Goal: Information Seeking & Learning: Learn about a topic

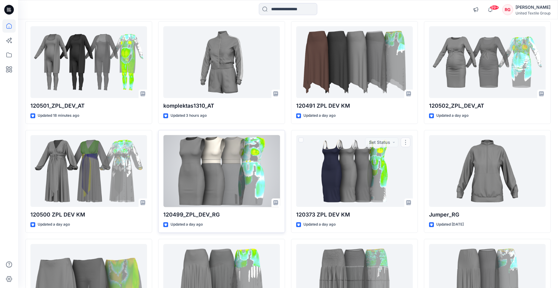
scroll to position [92, 0]
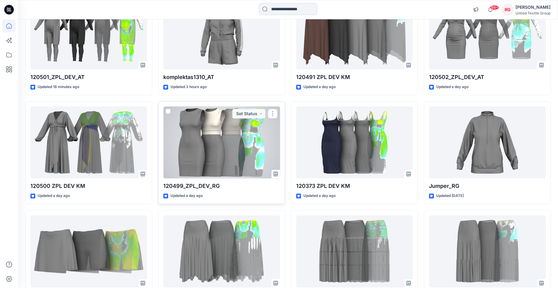
click at [229, 141] on div at bounding box center [221, 142] width 117 height 72
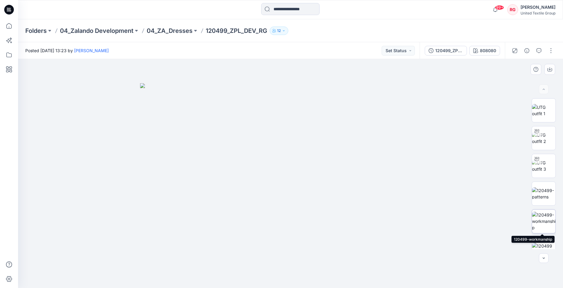
click at [543, 220] on img at bounding box center [543, 220] width 23 height 19
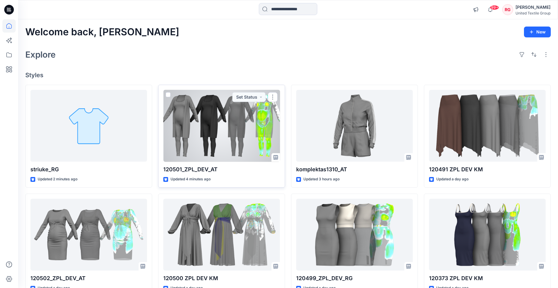
click at [229, 122] on div at bounding box center [221, 126] width 117 height 72
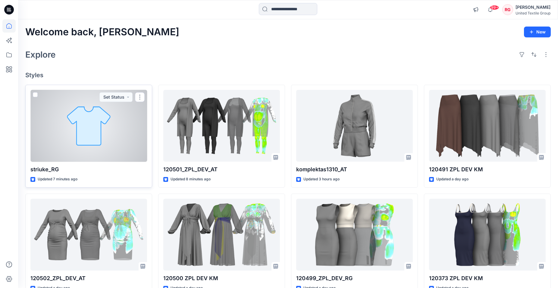
click at [103, 132] on div at bounding box center [88, 126] width 117 height 72
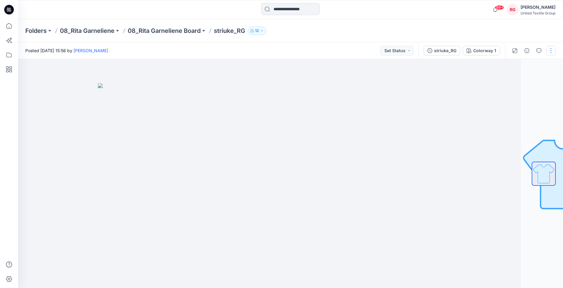
click at [550, 53] on button "button" at bounding box center [551, 51] width 10 height 10
click at [524, 81] on button "Edit" at bounding box center [525, 81] width 55 height 11
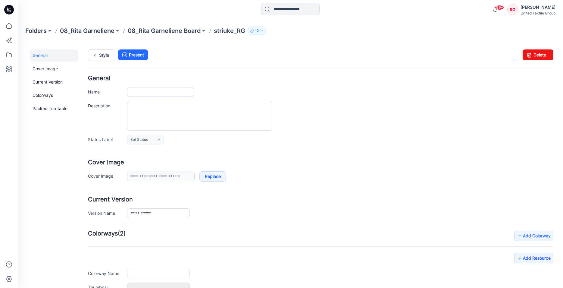
type input "**********"
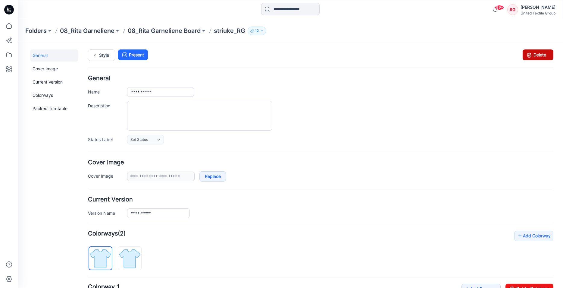
click at [532, 57] on link "Delete" at bounding box center [537, 54] width 31 height 11
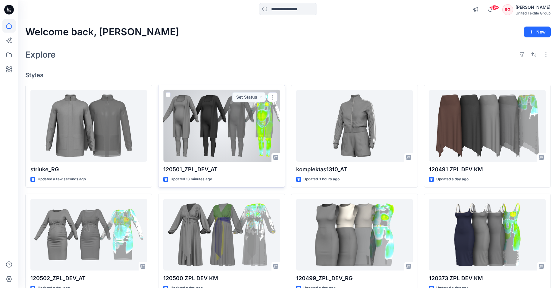
click at [212, 118] on div at bounding box center [221, 126] width 117 height 72
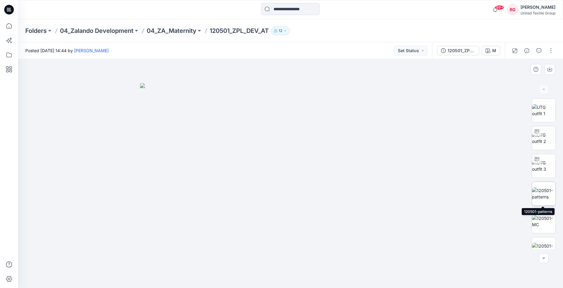
click at [541, 193] on img at bounding box center [543, 193] width 23 height 13
click at [544, 164] on img at bounding box center [543, 165] width 23 height 13
click at [537, 221] on img at bounding box center [543, 221] width 23 height 13
click at [544, 242] on img at bounding box center [543, 248] width 23 height 13
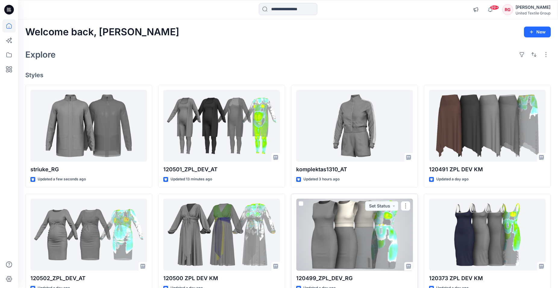
click at [352, 218] on div at bounding box center [354, 234] width 117 height 72
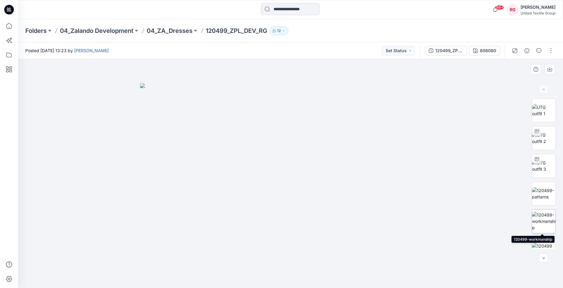
click at [543, 221] on img at bounding box center [543, 220] width 23 height 19
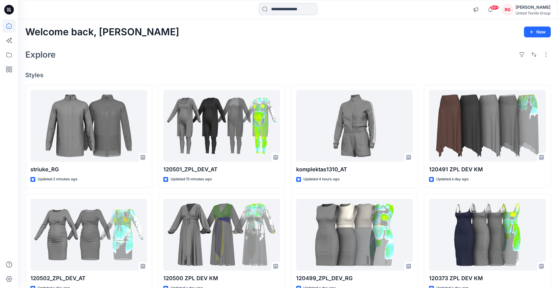
click at [270, 10] on input at bounding box center [288, 9] width 58 height 12
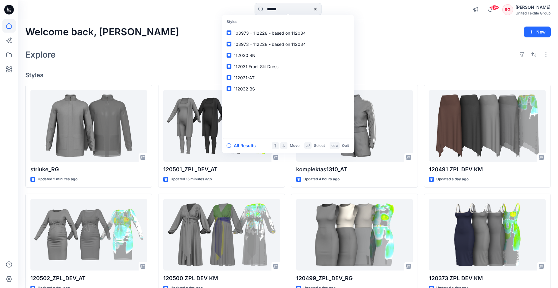
type input "******"
click at [256, 33] on span "_ZPL_DEV_AT" at bounding box center [264, 32] width 27 height 5
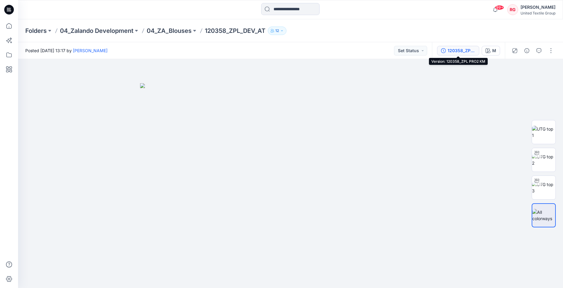
click at [453, 51] on div "120358_ZPL PRO2 KM" at bounding box center [461, 50] width 28 height 7
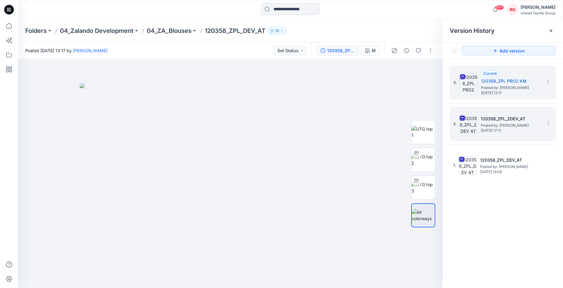
click at [516, 122] on h5 "120358_ZPL_2DEV_AT" at bounding box center [511, 118] width 60 height 7
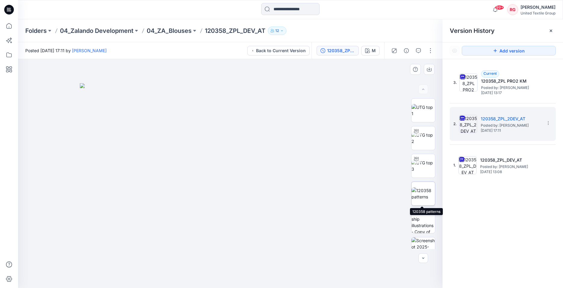
click at [423, 193] on img at bounding box center [422, 193] width 23 height 13
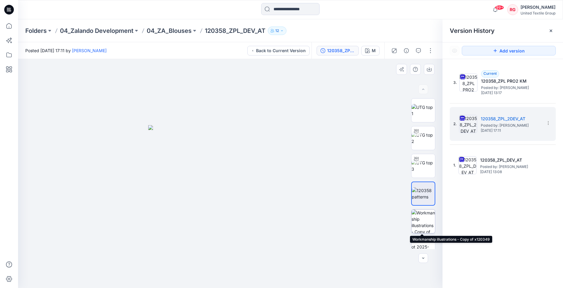
click at [419, 221] on img at bounding box center [422, 220] width 23 height 23
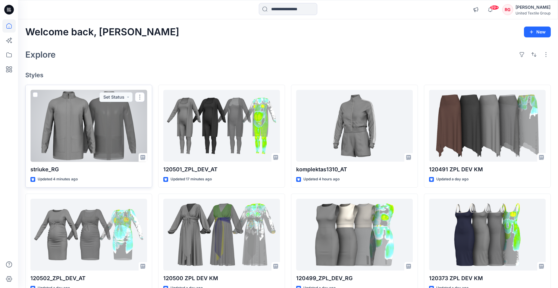
click at [107, 133] on div at bounding box center [88, 126] width 117 height 72
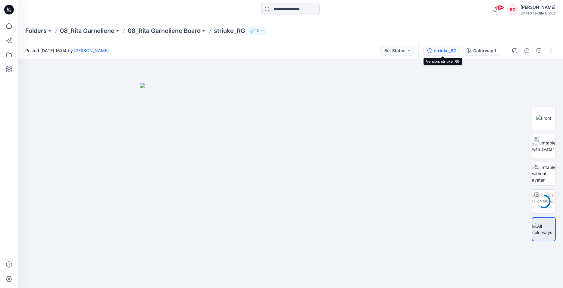
click at [445, 52] on div "striuke_RG" at bounding box center [445, 50] width 22 height 7
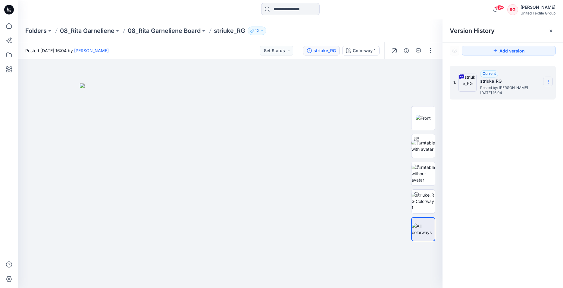
click at [548, 83] on icon at bounding box center [548, 83] width 0 height 0
click at [353, 94] on img at bounding box center [230, 185] width 301 height 205
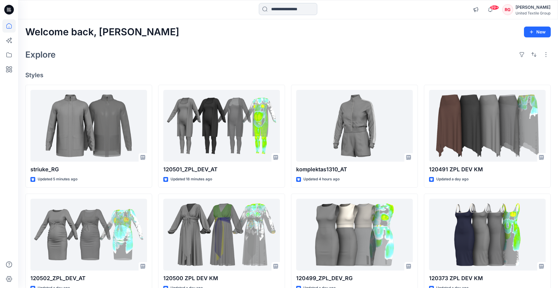
click at [272, 10] on input at bounding box center [288, 9] width 58 height 12
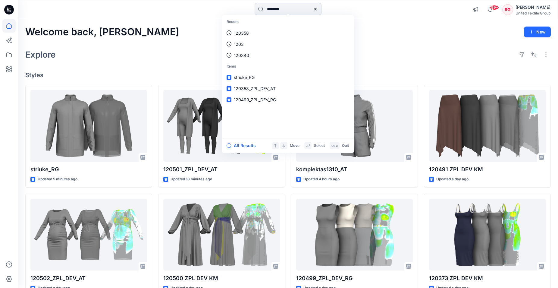
type input "********"
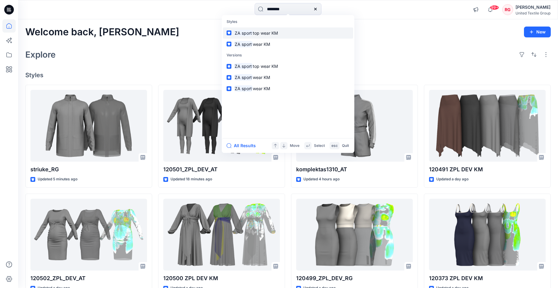
click at [277, 32] on span "top wear KM" at bounding box center [265, 32] width 25 height 5
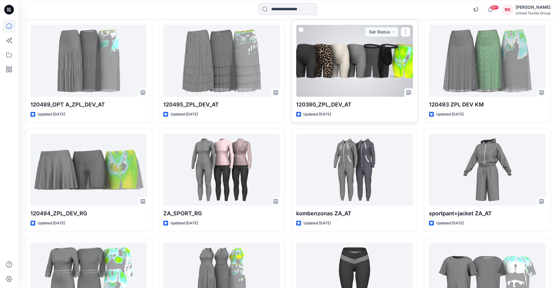
scroll to position [392, 0]
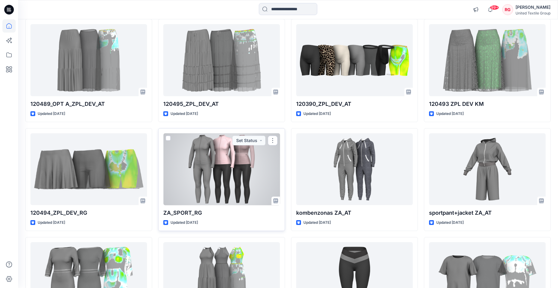
click at [235, 157] on div at bounding box center [221, 169] width 117 height 72
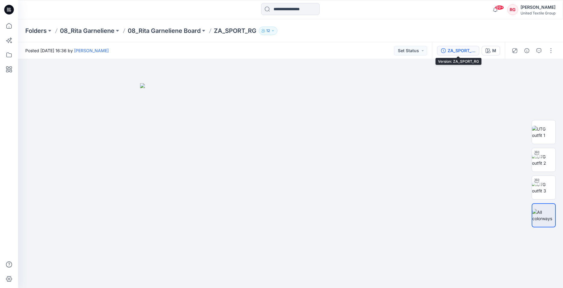
click at [461, 50] on div "ZA_SPORT_RG" at bounding box center [461, 50] width 28 height 7
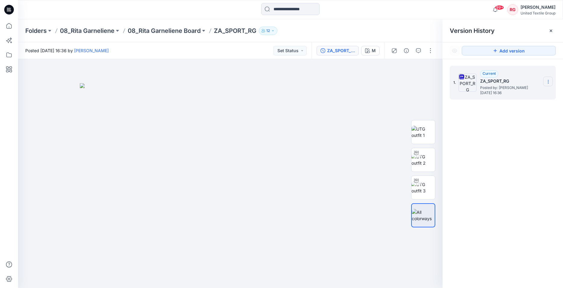
click at [550, 80] on icon at bounding box center [548, 81] width 5 height 5
click at [471, 180] on div "1. Current ZA_SPORT_RG Posted by: Rita Garneliene Wednesday, October 08, 2025 1…" at bounding box center [502, 177] width 120 height 237
click at [545, 82] on section at bounding box center [548, 81] width 10 height 10
click at [525, 94] on span "Download Source BW File" at bounding box center [517, 93] width 51 height 7
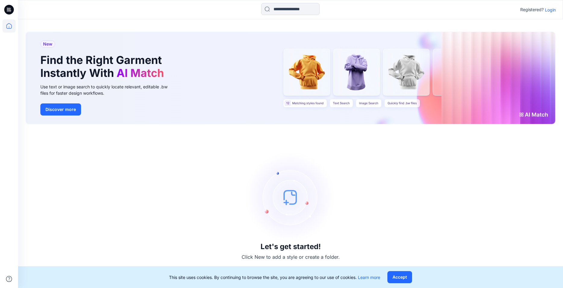
click at [552, 9] on p "Login" at bounding box center [550, 10] width 11 height 6
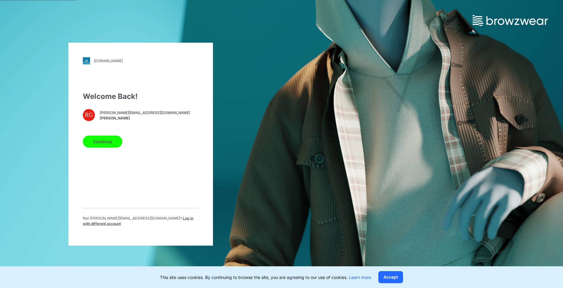
click at [115, 146] on button "Continue" at bounding box center [102, 141] width 39 height 12
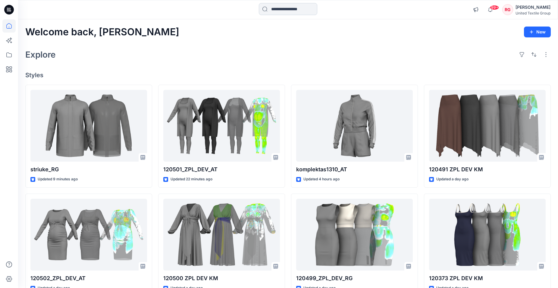
click at [268, 11] on input at bounding box center [288, 9] width 58 height 12
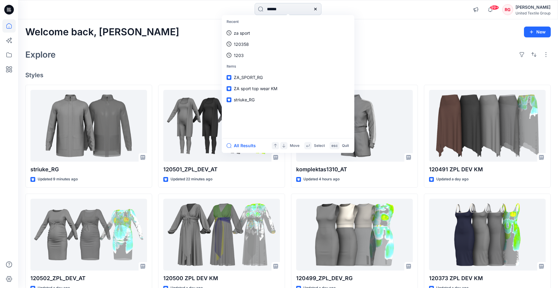
type input "******"
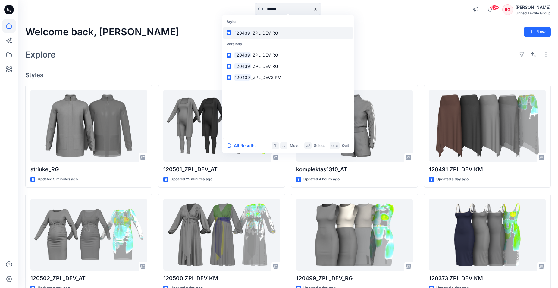
click at [280, 32] on link "120439 _ZPL_DEV_RG" at bounding box center [288, 32] width 130 height 11
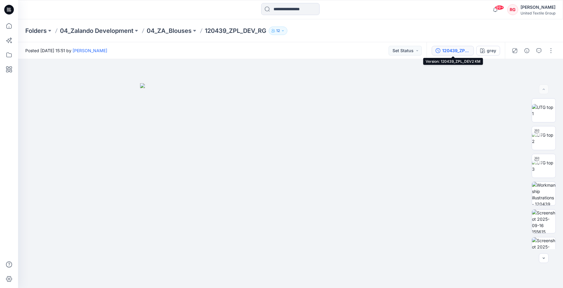
click at [454, 51] on div "120439_ZPL_DEV2 KM" at bounding box center [456, 50] width 28 height 7
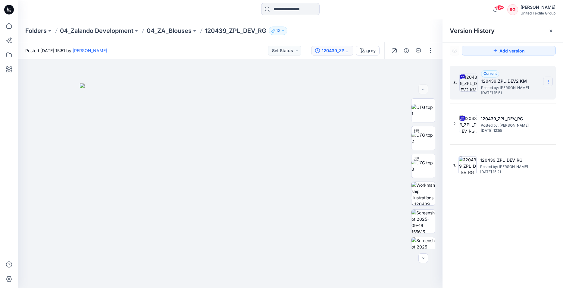
click at [549, 83] on icon at bounding box center [548, 81] width 5 height 5
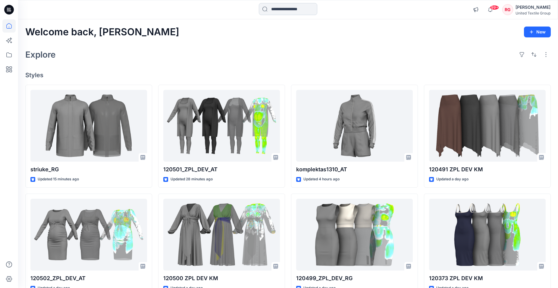
click at [280, 11] on input at bounding box center [288, 9] width 58 height 12
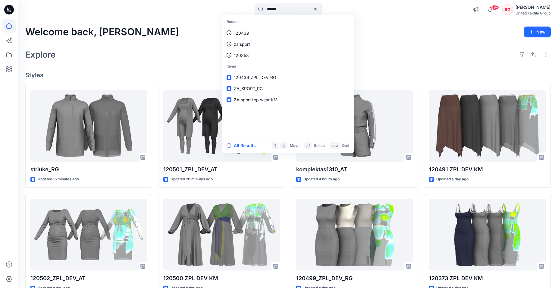
type input "******"
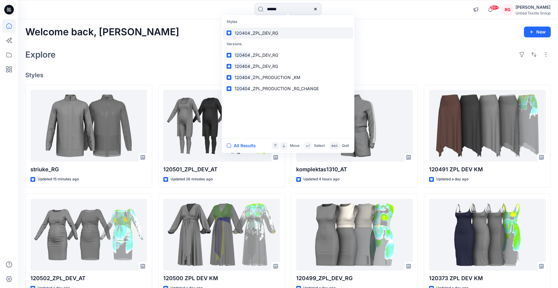
click at [274, 33] on span "_ZPL_DEV_RG" at bounding box center [264, 32] width 27 height 5
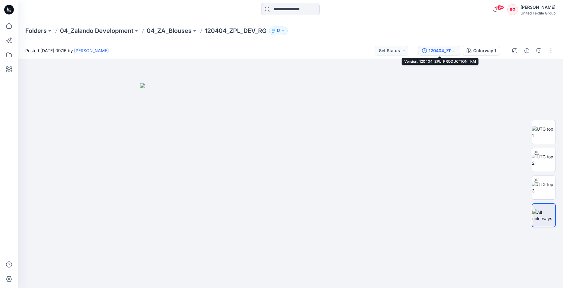
click at [444, 52] on div "120404_ZPL_PRODUCTION _KM" at bounding box center [442, 50] width 28 height 7
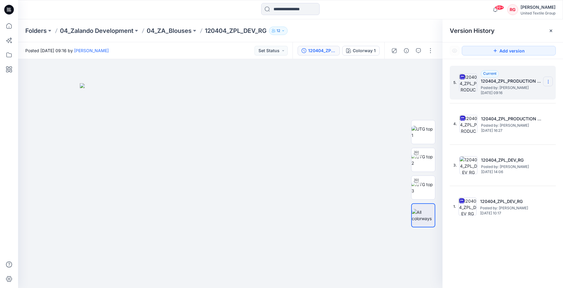
click at [547, 81] on icon at bounding box center [548, 81] width 5 height 5
click at [357, 76] on div at bounding box center [230, 173] width 424 height 229
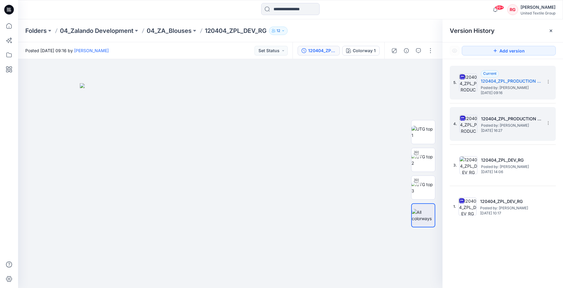
click at [510, 122] on span "Posted by: Rita Garneliene" at bounding box center [511, 125] width 60 height 6
click at [500, 85] on span "Posted by: Kristina Mekseniene" at bounding box center [511, 88] width 60 height 6
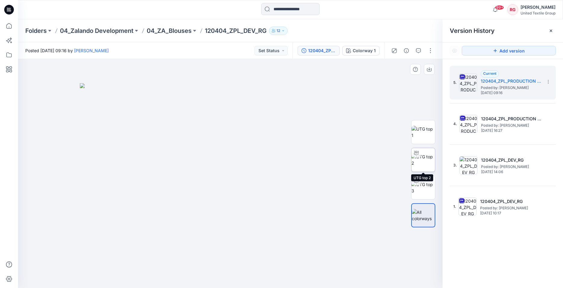
click at [429, 154] on img at bounding box center [422, 159] width 23 height 13
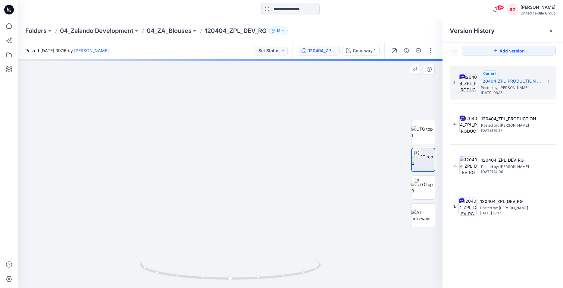
drag, startPoint x: 239, startPoint y: 131, endPoint x: 237, endPoint y: 221, distance: 90.0
